Goal: Register for event/course

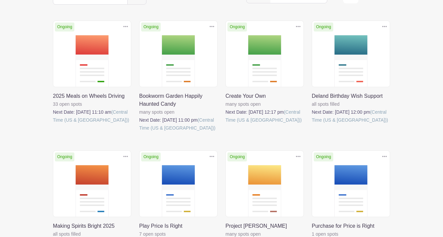
scroll to position [155, 0]
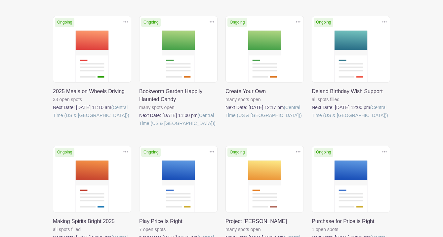
click at [139, 127] on link at bounding box center [139, 127] width 0 height 0
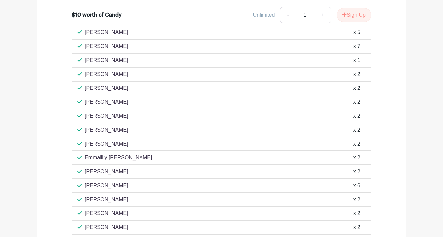
scroll to position [407, 0]
drag, startPoint x: 418, startPoint y: 179, endPoint x: 350, endPoint y: 13, distance: 179.2
click at [350, 13] on button "Sign Up" at bounding box center [354, 15] width 35 height 14
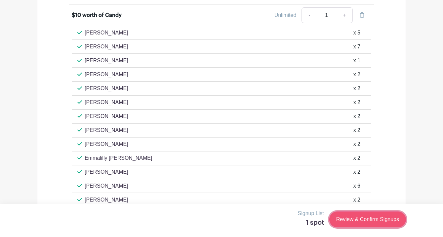
click at [370, 220] on link "Review & Confirm Signups" at bounding box center [367, 219] width 77 height 16
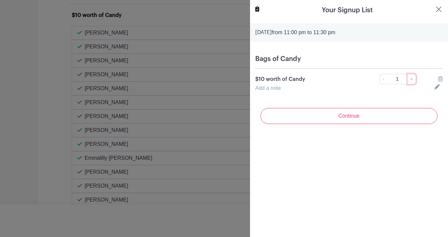
click at [408, 79] on link "+" at bounding box center [412, 79] width 8 height 10
type input "4"
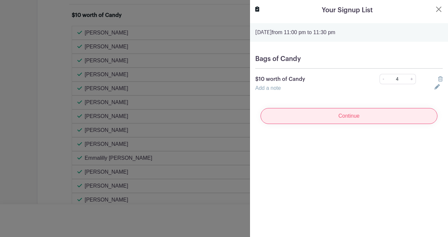
click at [342, 115] on input "Continue" at bounding box center [349, 116] width 177 height 16
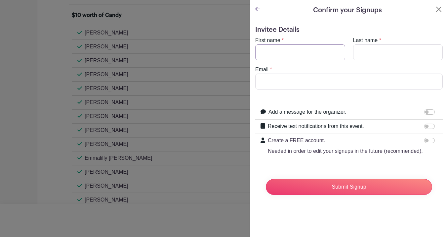
click at [289, 52] on input "First name" at bounding box center [300, 52] width 90 height 16
type input "Lauren"
type input "Schmitt"
type input "laurens@sheboyganserviceclub.org"
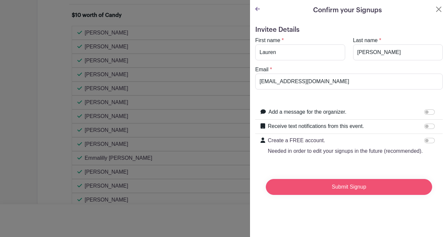
click at [357, 194] on input "Submit Signup" at bounding box center [349, 187] width 166 height 16
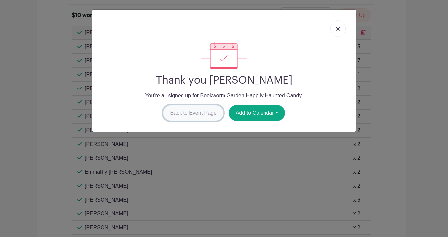
click at [189, 113] on link "Back to Event Page" at bounding box center [193, 113] width 61 height 16
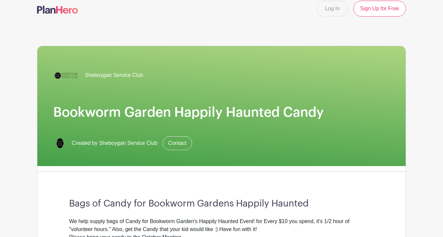
scroll to position [0, 0]
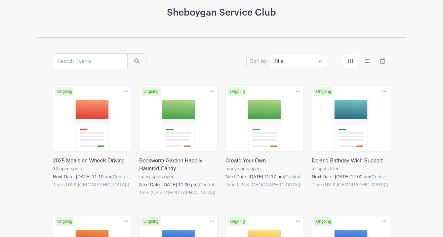
scroll to position [86, 0]
click at [226, 188] on link at bounding box center [226, 188] width 0 height 0
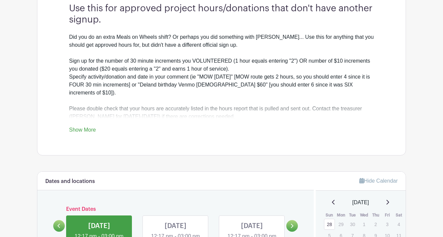
scroll to position [188, 0]
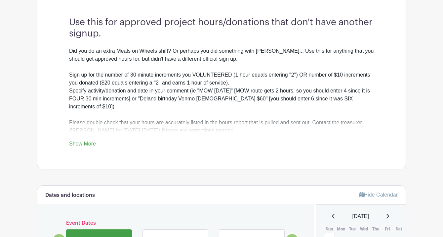
click at [84, 141] on link "Show More" at bounding box center [82, 145] width 27 height 8
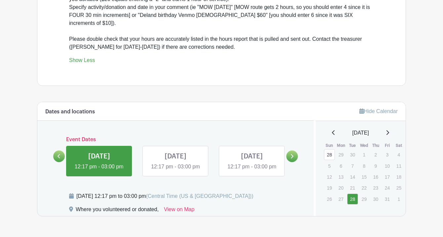
scroll to position [294, 0]
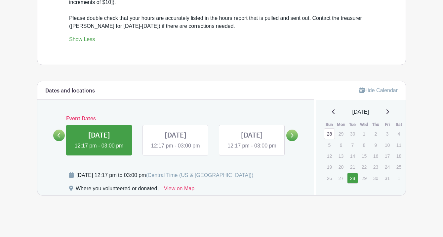
click at [99, 150] on link at bounding box center [99, 150] width 0 height 0
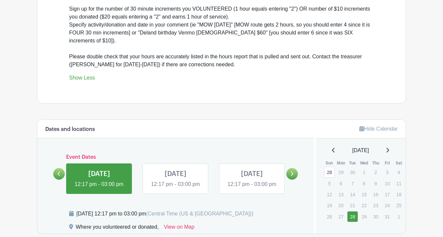
scroll to position [294, 0]
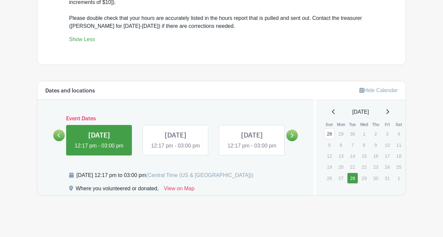
click at [99, 150] on link at bounding box center [99, 150] width 0 height 0
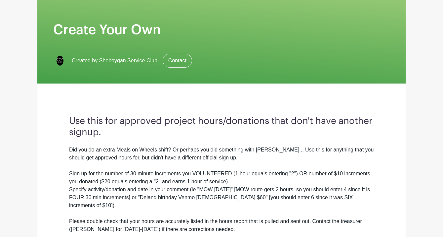
scroll to position [0, 0]
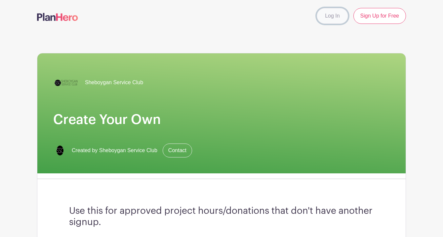
click at [333, 18] on link "Log In" at bounding box center [332, 16] width 31 height 16
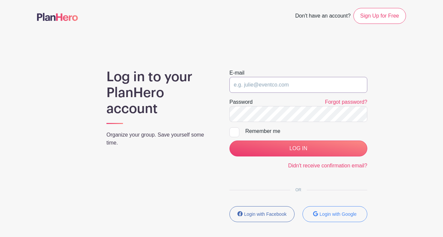
click at [299, 84] on input "email" at bounding box center [299, 85] width 138 height 16
type input "mail@sheboyganserviceclub.org"
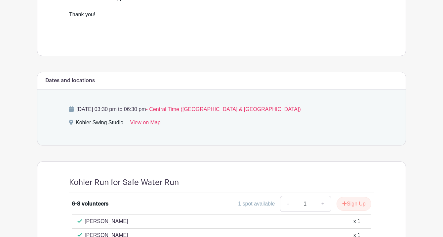
scroll to position [311, 0]
drag, startPoint x: 400, startPoint y: 40, endPoint x: 416, endPoint y: 80, distance: 43.3
click at [416, 80] on main "Log In Sign Up for Free Sheboygan Service Club Run for Safe Water Created by Sh…" at bounding box center [221, 45] width 443 height 712
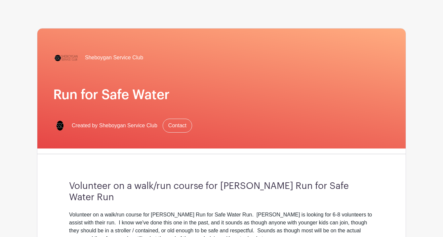
scroll to position [0, 0]
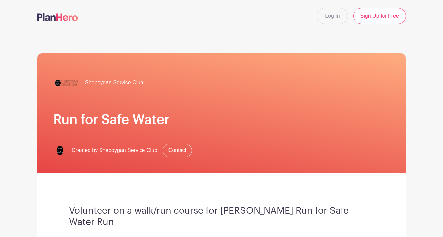
click at [57, 18] on img at bounding box center [57, 17] width 41 height 8
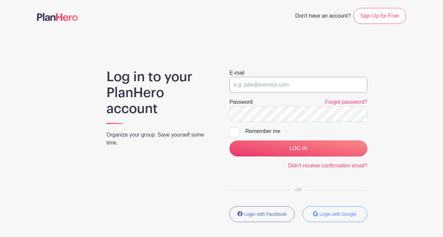
click at [263, 78] on input "email" at bounding box center [299, 85] width 138 height 16
type input "laurens@sheboyganserviceclub.org"
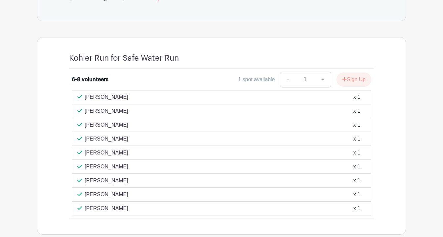
scroll to position [436, 0]
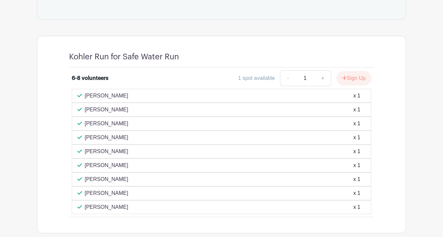
scroll to position [438, 0]
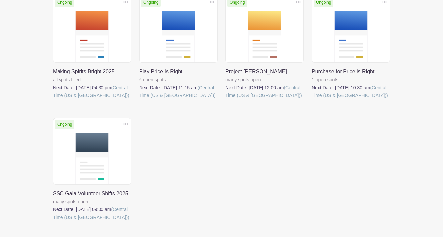
scroll to position [348, 0]
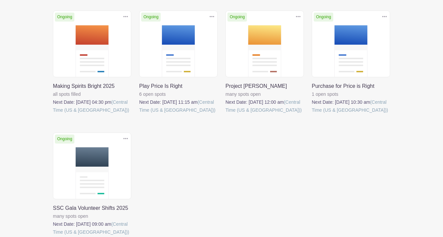
click at [420, 168] on main "Log In Sign Up for Free Sheboygan Service Club Sort by Title Recently modified …" at bounding box center [221, 2] width 443 height 585
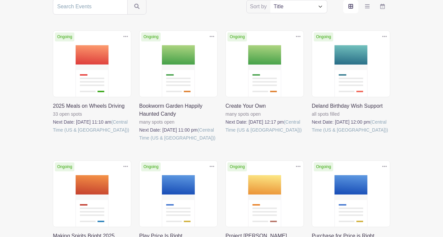
scroll to position [140, 0]
click at [226, 134] on link at bounding box center [226, 134] width 0 height 0
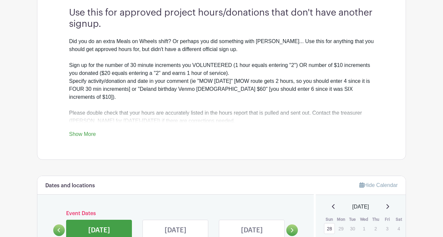
scroll to position [210, 0]
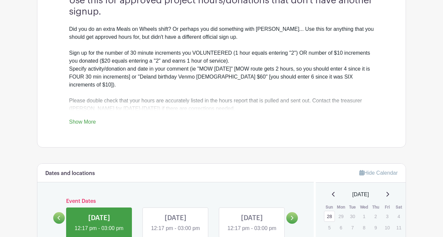
click at [81, 119] on link "Show More" at bounding box center [82, 123] width 27 height 8
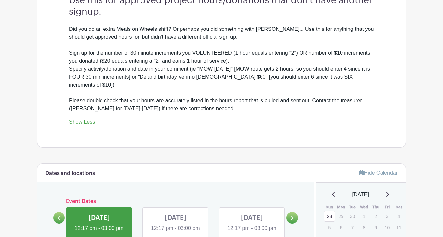
scroll to position [294, 0]
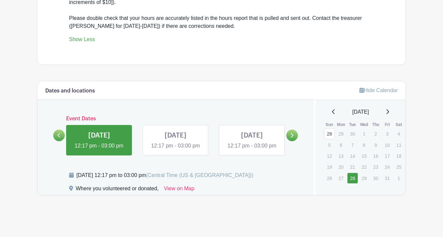
drag, startPoint x: 353, startPoint y: 167, endPoint x: 92, endPoint y: 133, distance: 263.2
drag, startPoint x: 92, startPoint y: 133, endPoint x: 408, endPoint y: 64, distance: 323.9
click at [176, 150] on link at bounding box center [176, 150] width 0 height 0
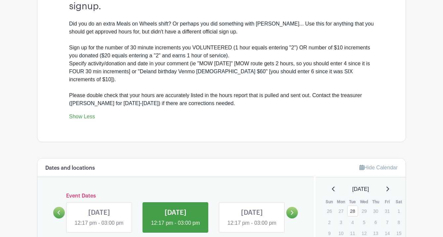
scroll to position [294, 0]
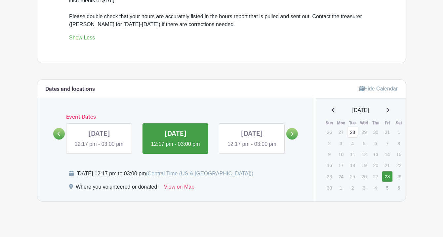
click at [99, 148] on link at bounding box center [99, 148] width 0 height 0
